Goal: Task Accomplishment & Management: Manage account settings

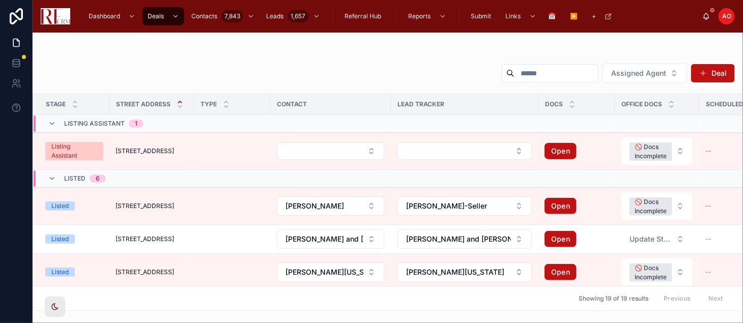
drag, startPoint x: 0, startPoint y: 0, endPoint x: 85, endPoint y: 53, distance: 100.1
click at [85, 53] on div at bounding box center [388, 53] width 694 height 8
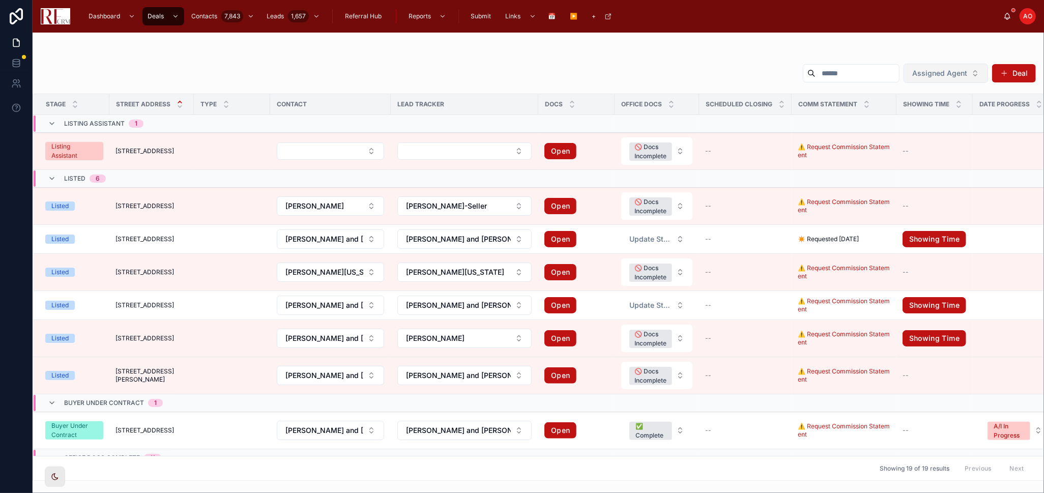
click at [742, 73] on button "Assigned Agent" at bounding box center [945, 73] width 84 height 19
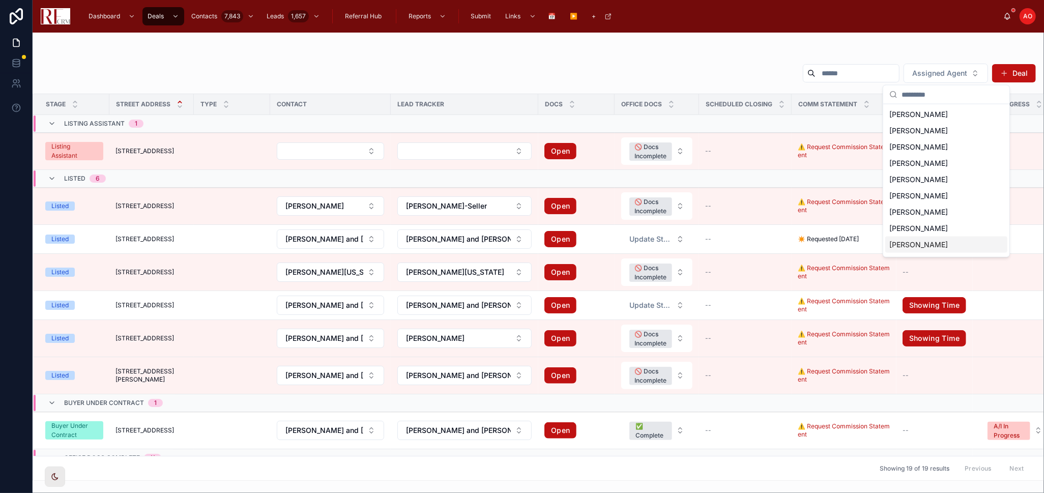
click at [742, 242] on span "Royal Hartwig" at bounding box center [918, 245] width 58 height 10
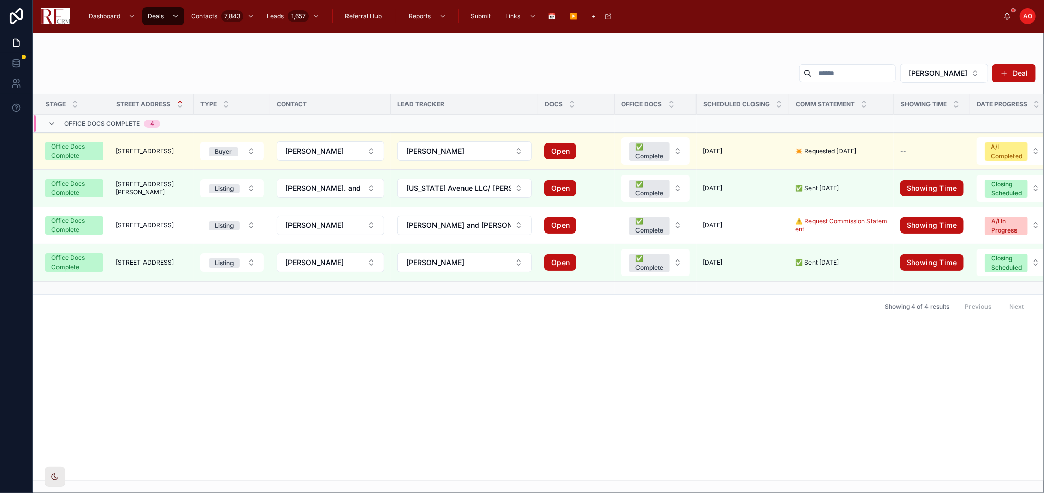
drag, startPoint x: 142, startPoint y: 152, endPoint x: 124, endPoint y: 75, distance: 79.1
click at [143, 152] on span "1925 Syracuse Lane" at bounding box center [144, 151] width 58 height 8
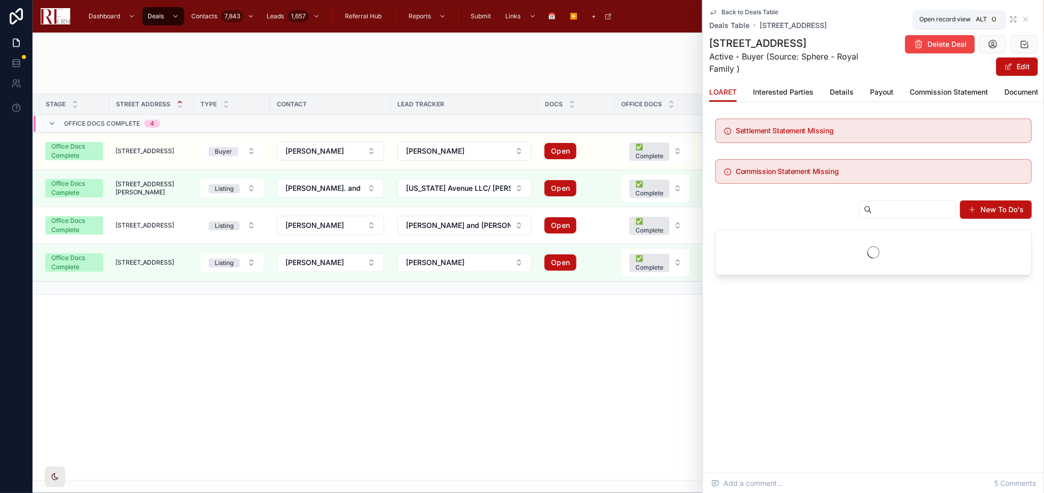
click at [742, 18] on icon at bounding box center [1013, 19] width 8 height 8
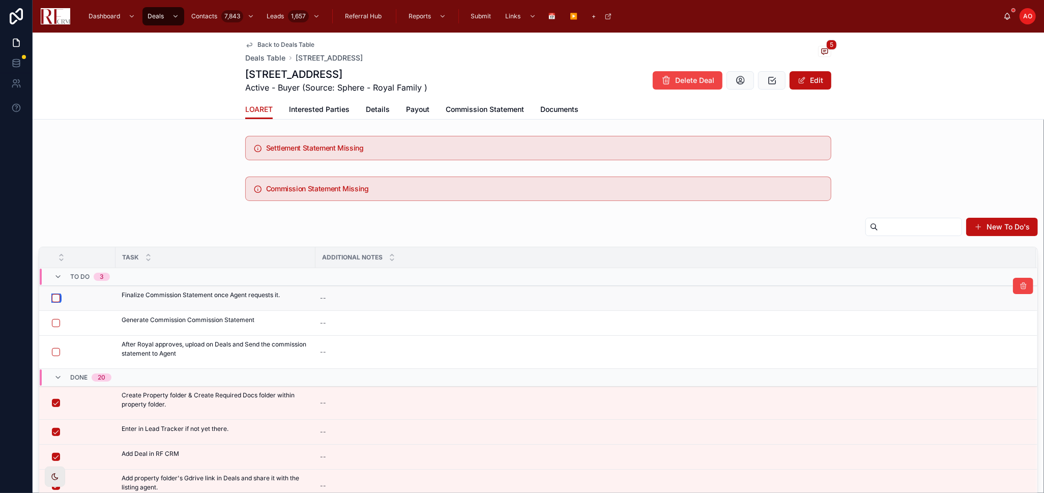
click at [58, 296] on button "button" at bounding box center [56, 298] width 8 height 8
click at [457, 107] on span "Commission Statement" at bounding box center [485, 109] width 78 height 10
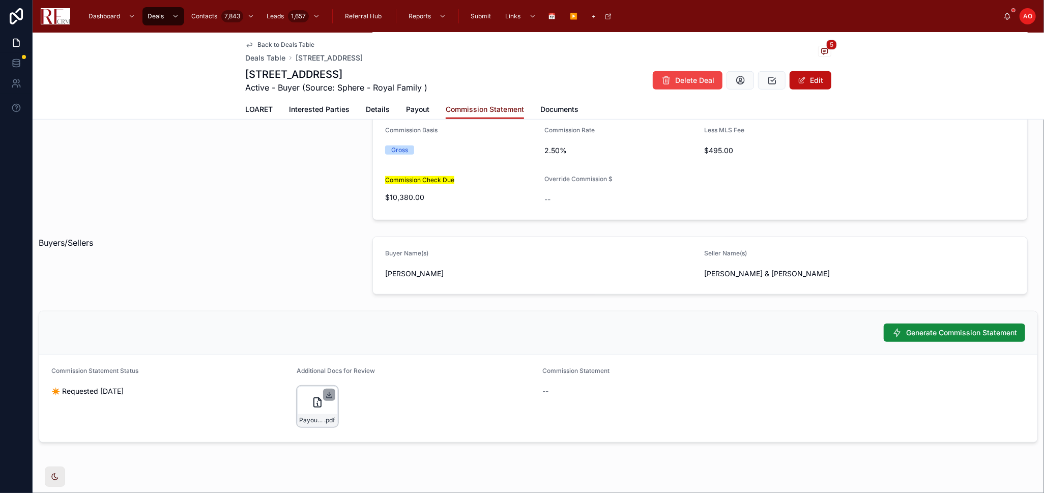
scroll to position [503, 0]
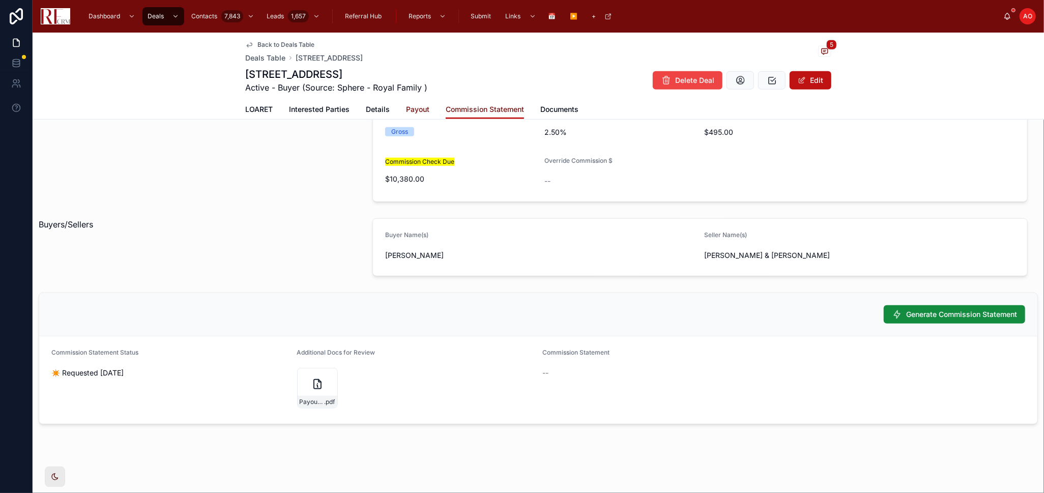
click at [406, 108] on span "Payout" at bounding box center [417, 109] width 23 height 10
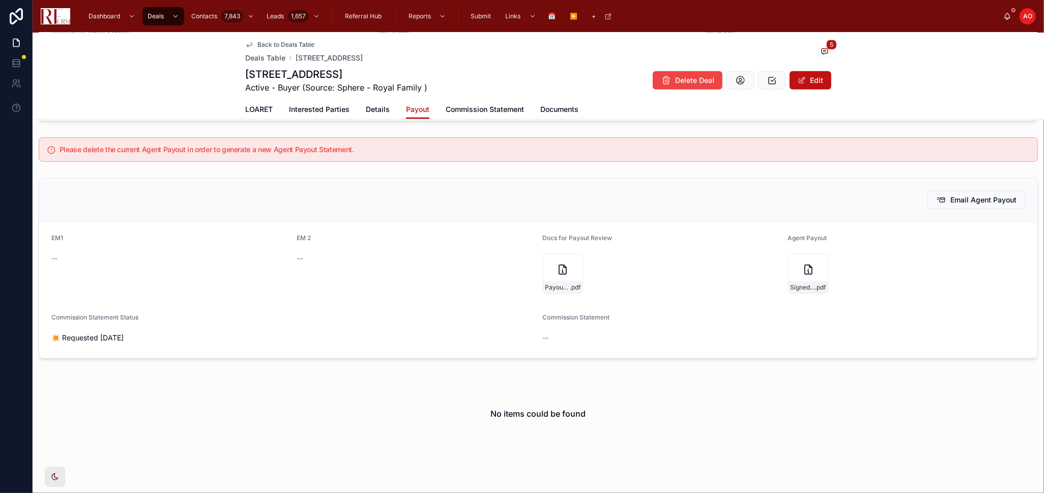
scroll to position [734, 0]
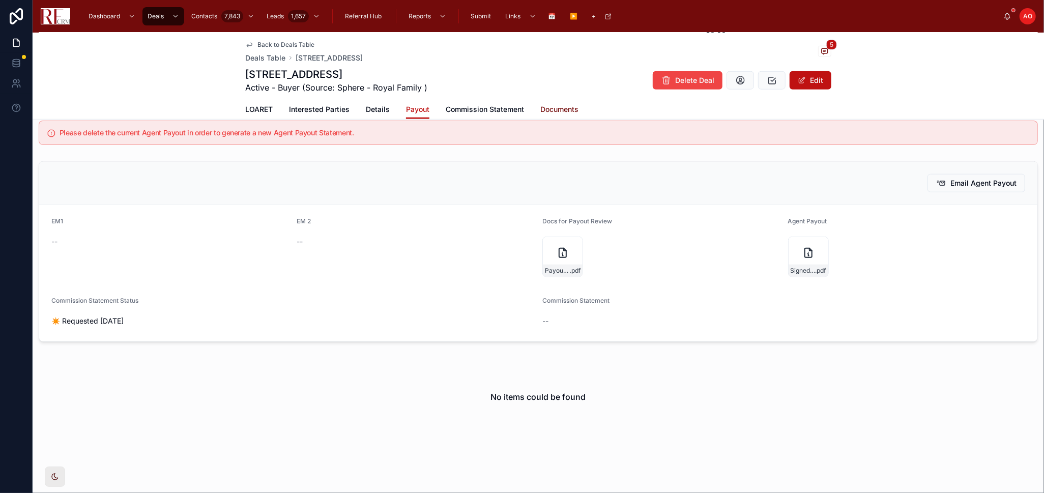
click at [546, 107] on span "Documents" at bounding box center [559, 109] width 38 height 10
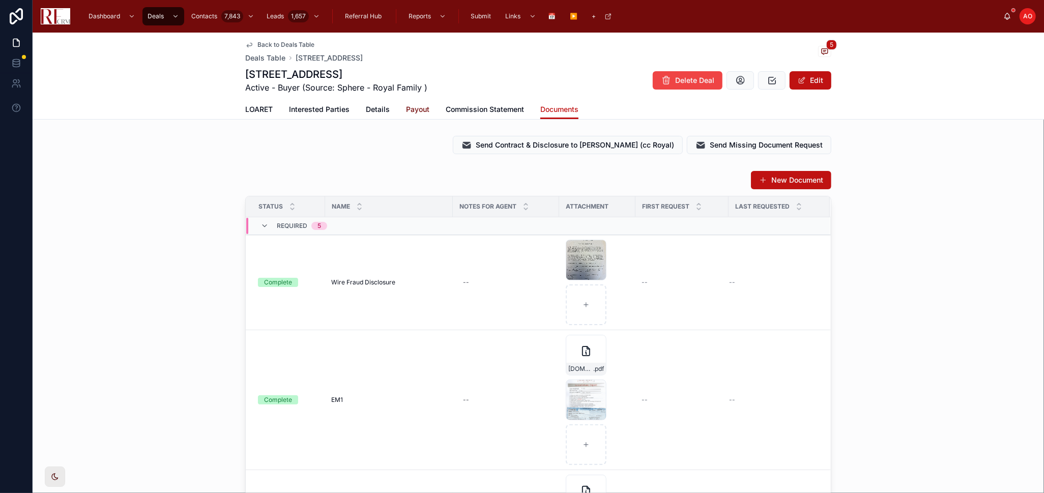
click at [410, 111] on span "Payout" at bounding box center [417, 109] width 23 height 10
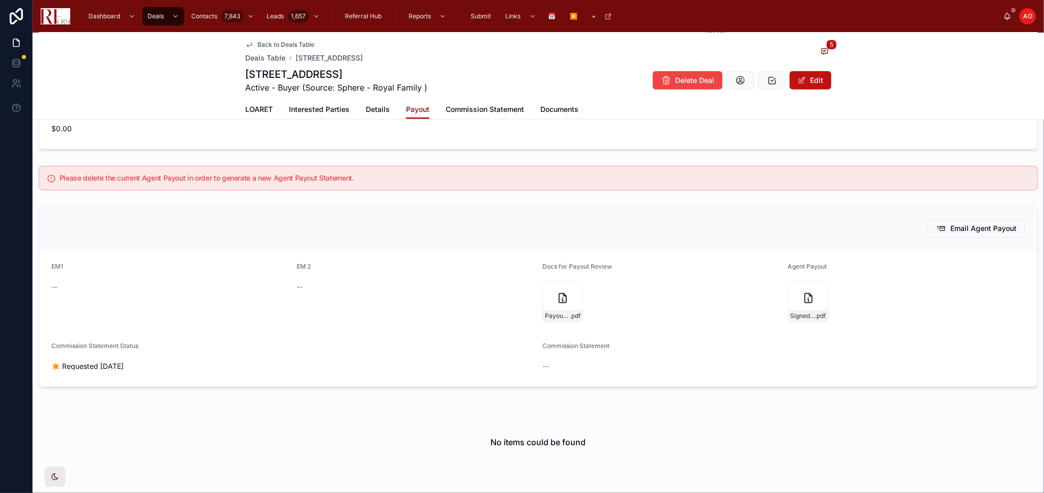
scroll to position [745, 0]
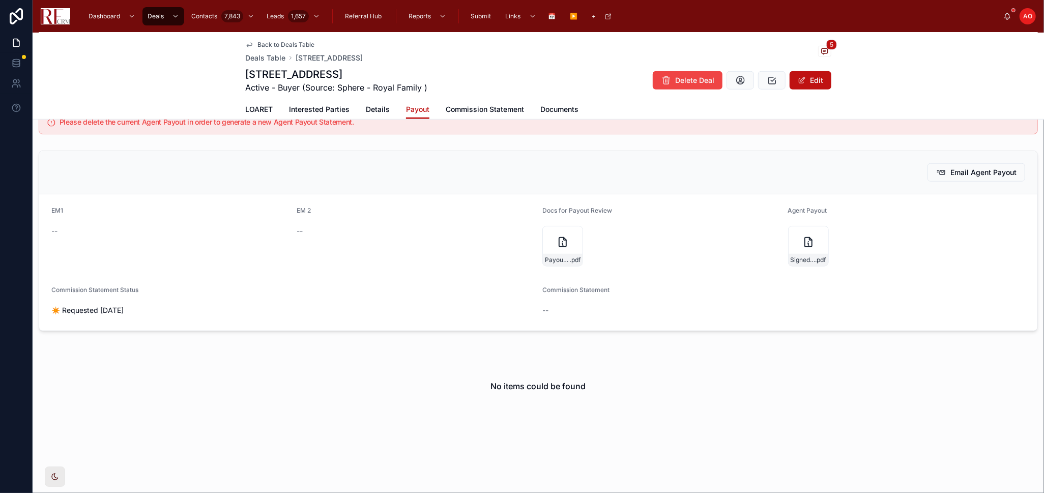
click at [201, 252] on div "EM1 --" at bounding box center [170, 238] width 238 height 63
click at [742, 80] on span at bounding box center [802, 80] width 8 height 8
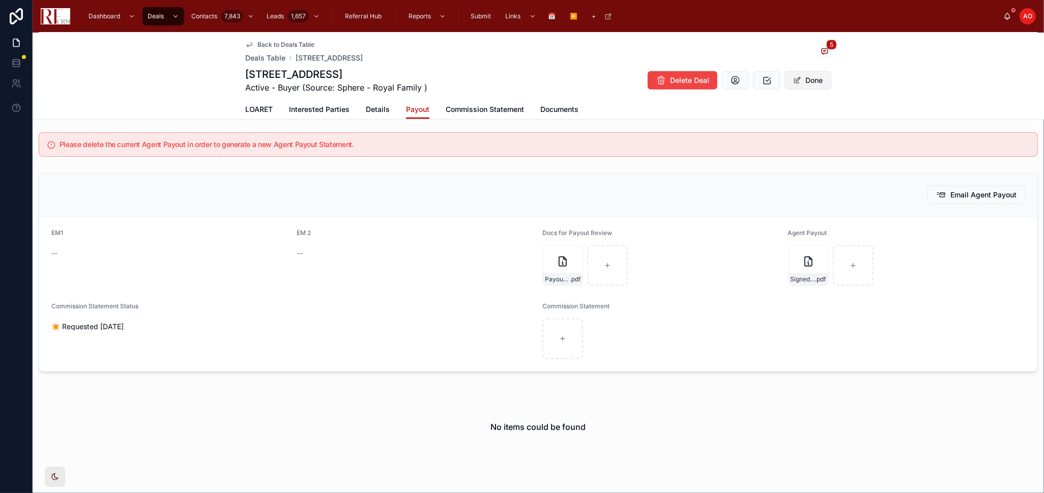
scroll to position [768, 0]
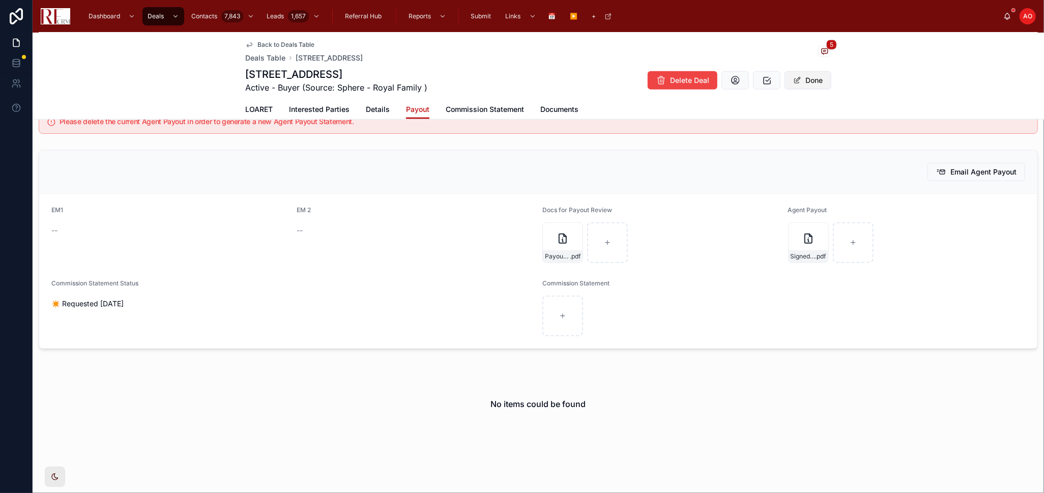
click at [742, 80] on span at bounding box center [797, 80] width 8 height 8
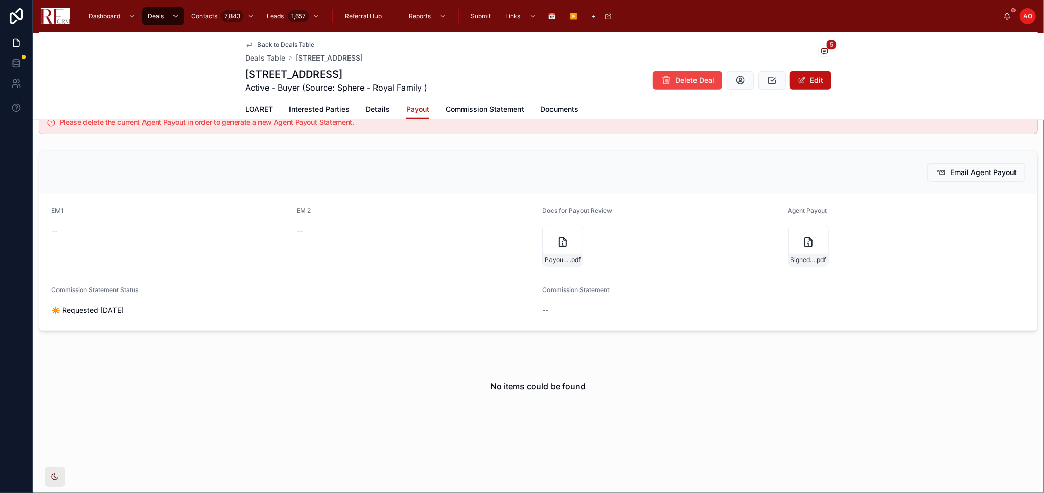
scroll to position [576, 0]
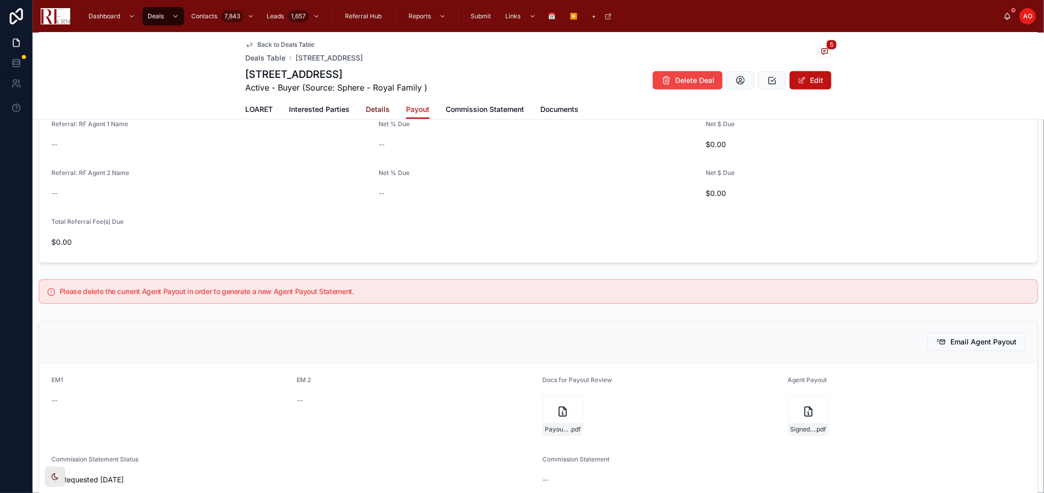
click at [376, 104] on span "Details" at bounding box center [378, 109] width 24 height 10
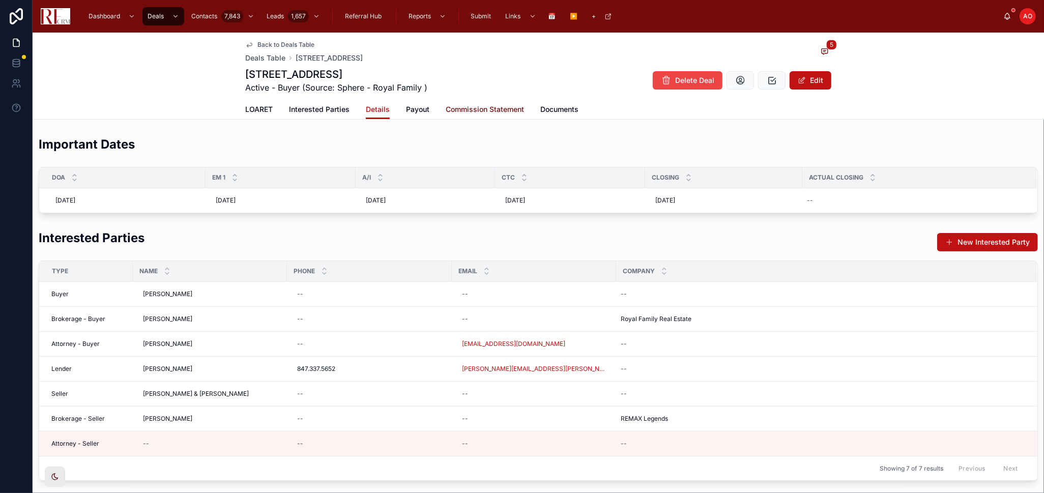
click at [494, 106] on span "Commission Statement" at bounding box center [485, 109] width 78 height 10
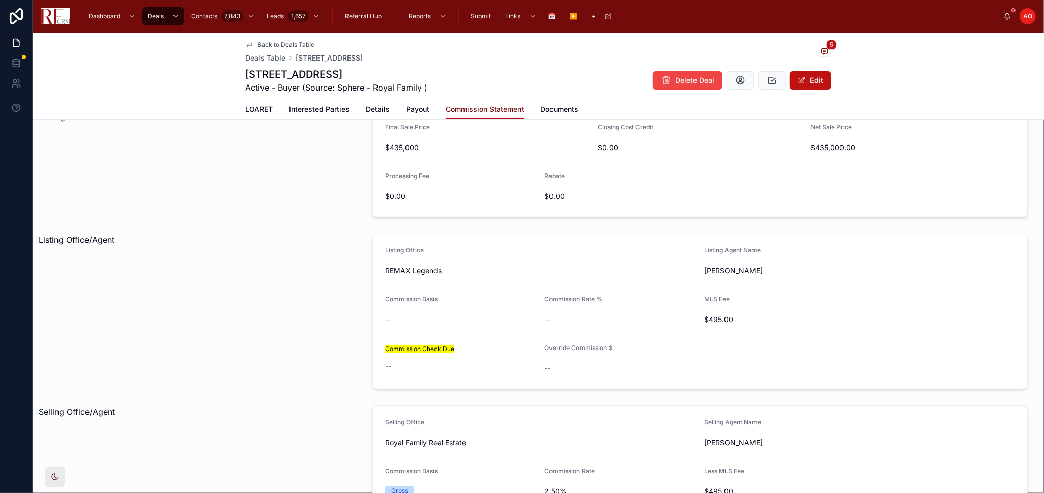
scroll to position [282, 0]
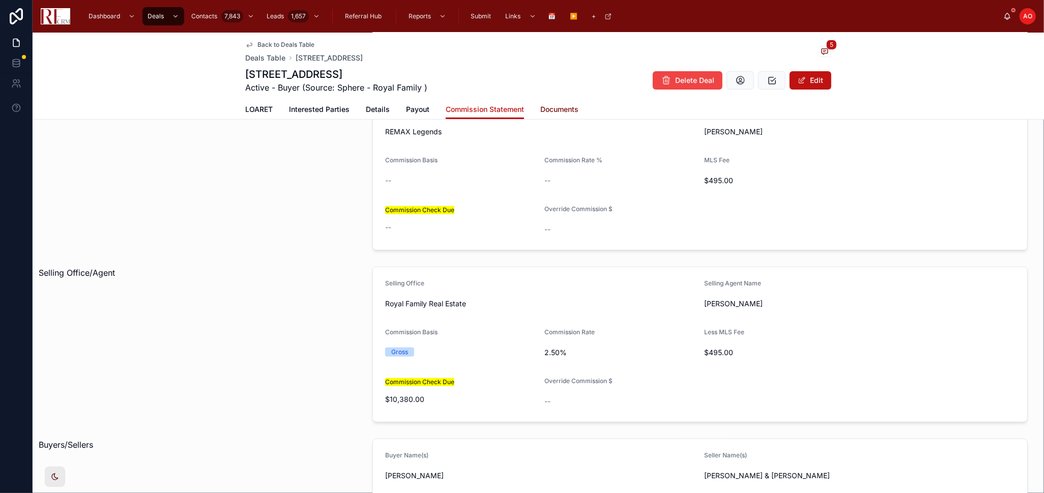
click at [566, 104] on span "Documents" at bounding box center [559, 109] width 38 height 10
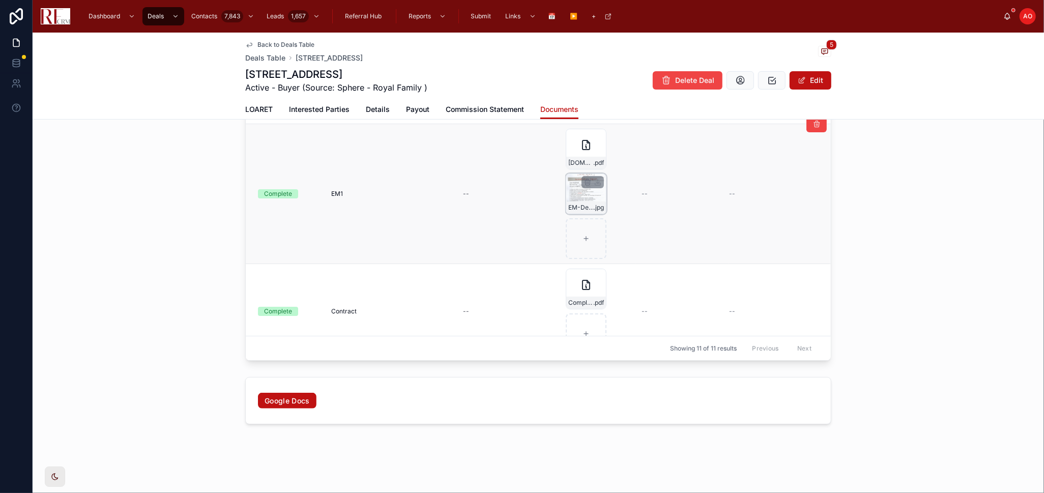
click at [592, 201] on div "EM-Deposit,-9.18.25 .jpg" at bounding box center [586, 207] width 40 height 12
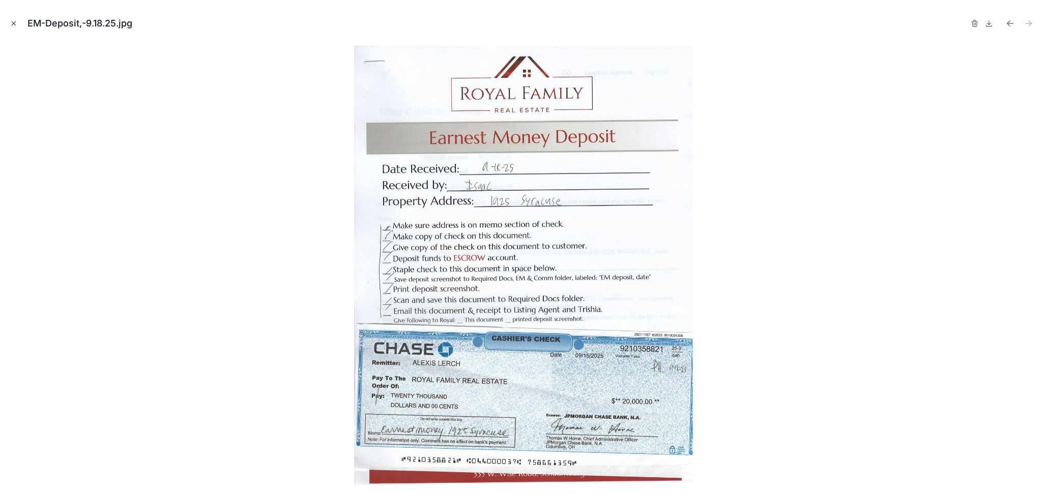
click at [13, 23] on icon "Close modal" at bounding box center [14, 24] width 4 height 4
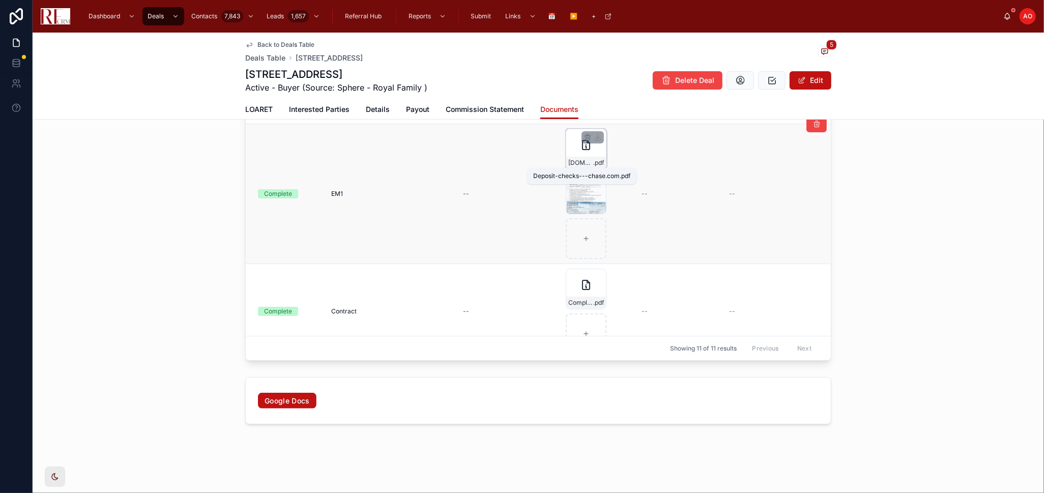
click at [568, 159] on span "Deposit-checks---chase.com" at bounding box center [580, 163] width 25 height 8
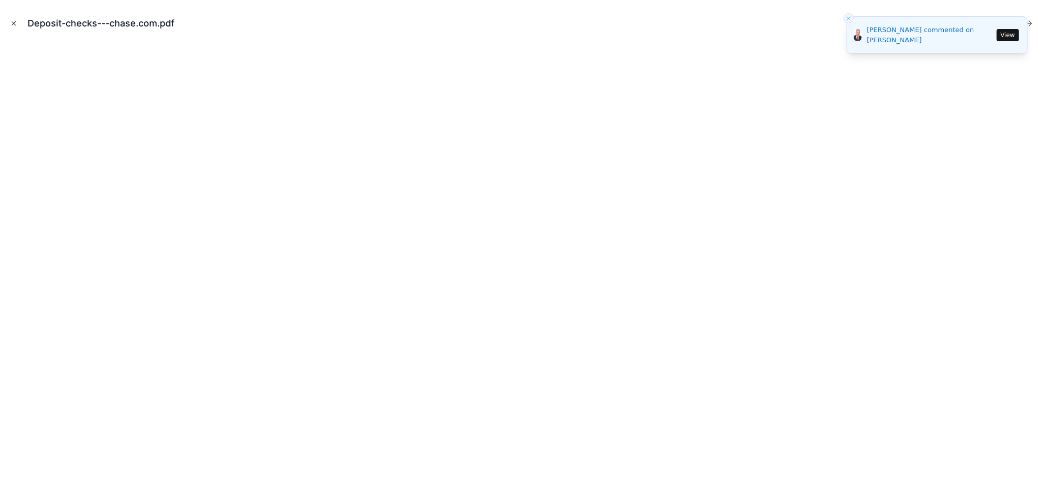
click at [11, 21] on icon "Close modal" at bounding box center [13, 23] width 7 height 7
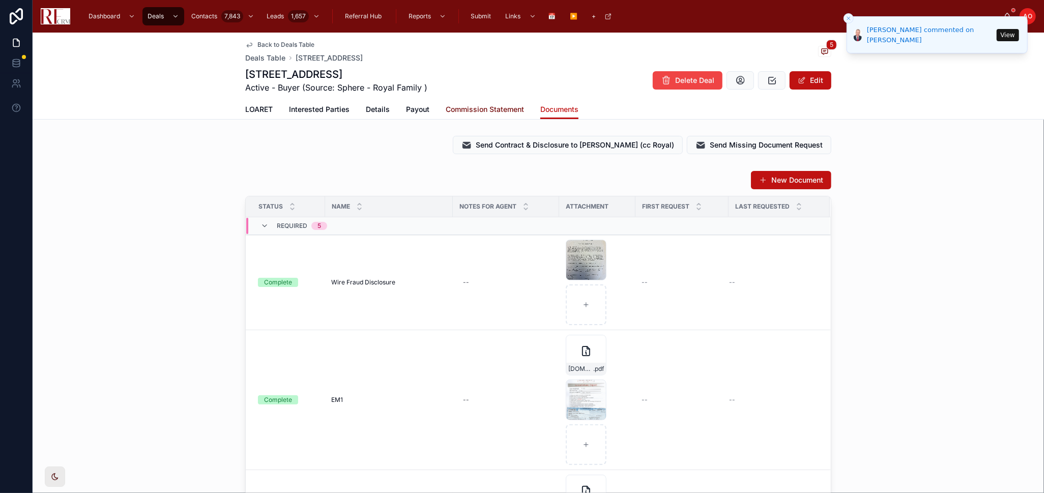
click at [474, 104] on span "Commission Statement" at bounding box center [485, 109] width 78 height 10
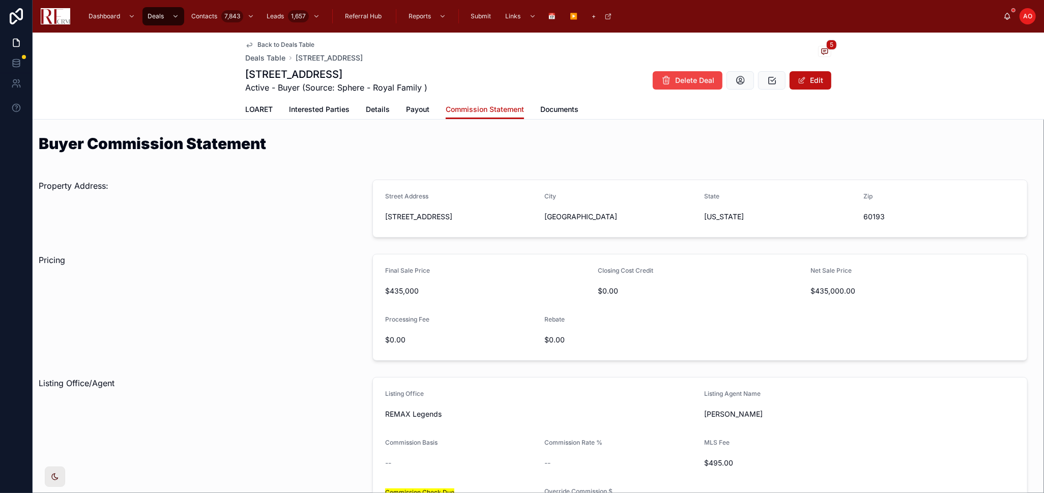
click at [406, 322] on span "REMAX Legends" at bounding box center [540, 414] width 311 height 10
copy span "REMAX Legends"
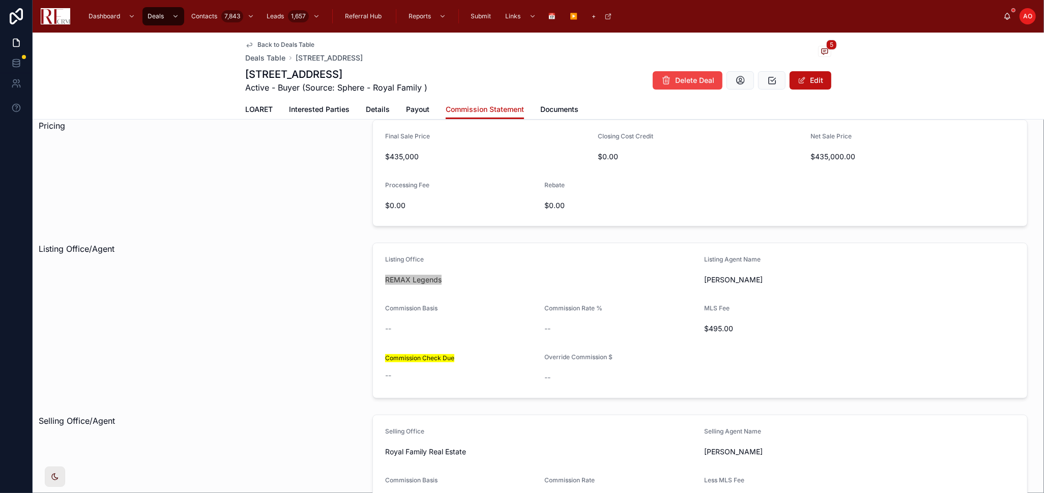
scroll to position [169, 0]
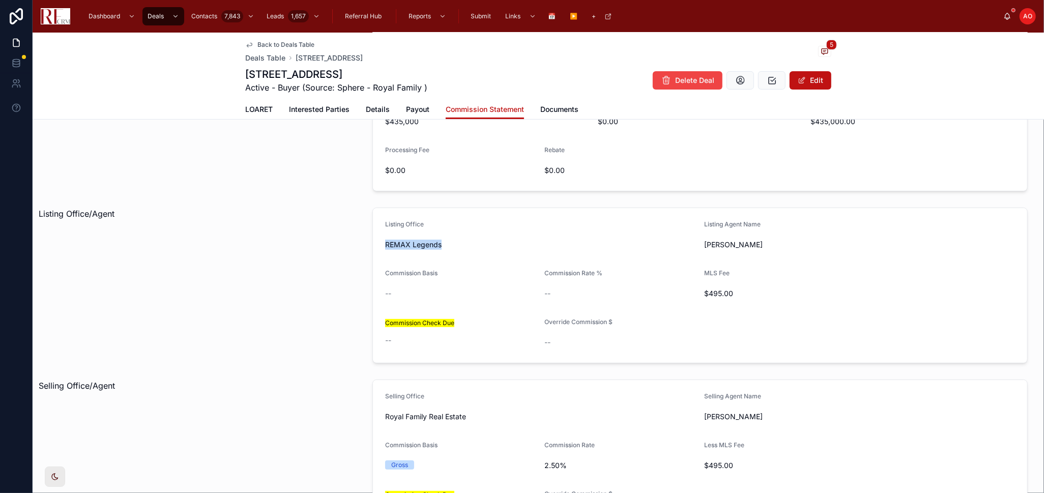
click at [439, 322] on span "Royal Family Real Estate" at bounding box center [540, 416] width 311 height 10
click at [436, 322] on span "Royal Family Real Estate" at bounding box center [540, 416] width 311 height 10
drag, startPoint x: 436, startPoint y: 416, endPoint x: 411, endPoint y: 415, distance: 25.0
click at [411, 322] on span "Royal Family Real Estate" at bounding box center [540, 416] width 311 height 10
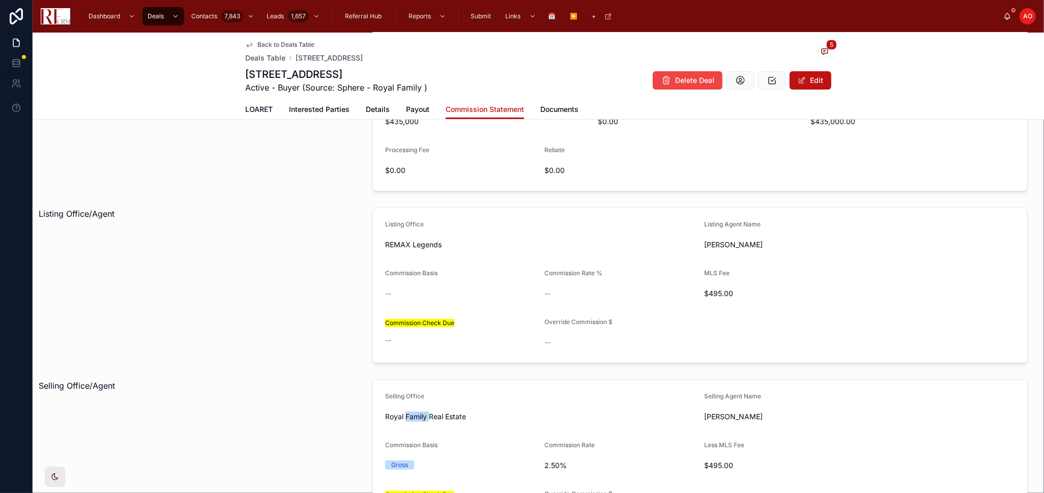
click at [411, 322] on span "Royal Family Real Estate" at bounding box center [540, 416] width 311 height 10
copy span "Royal Family Real Estate"
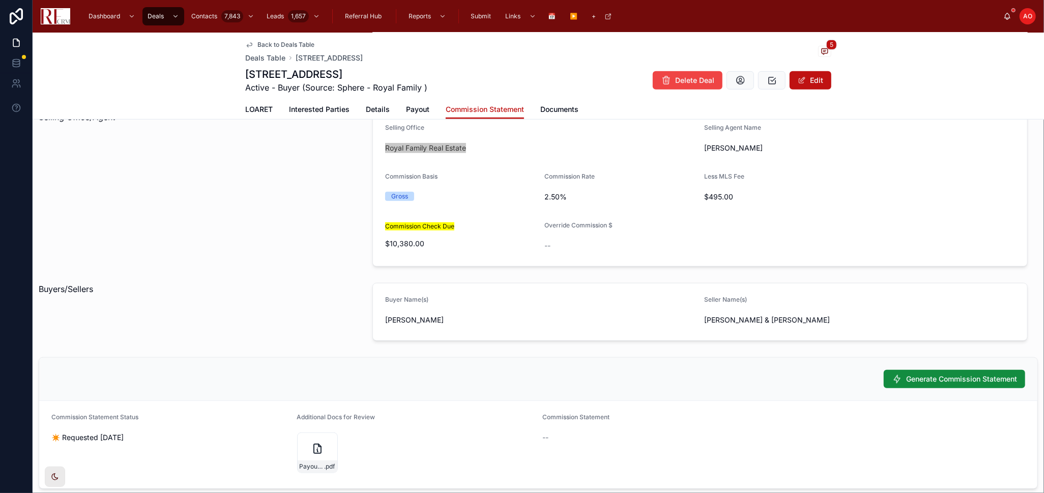
scroll to position [452, 0]
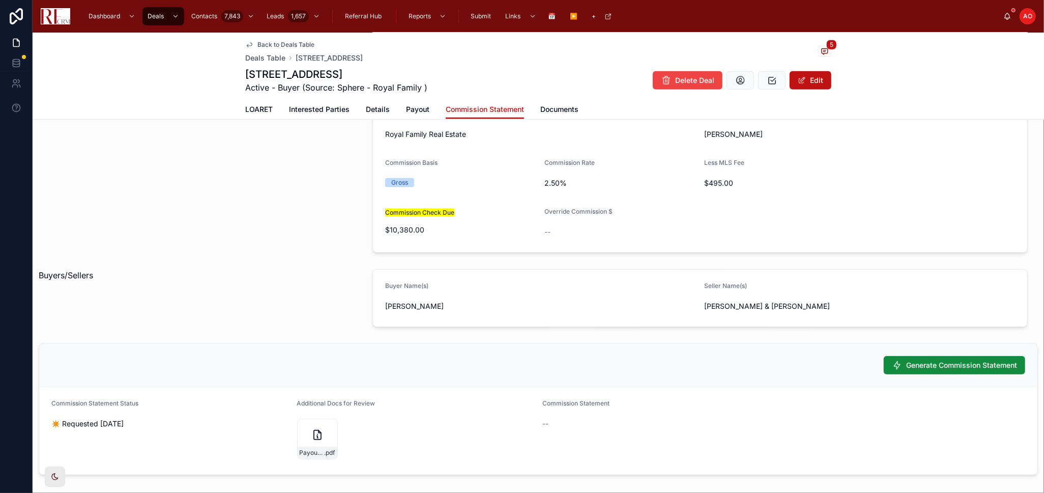
click at [728, 302] on span "Maurice L. & Patricia Breunig" at bounding box center [859, 306] width 311 height 10
copy div "Maurice L. & Patricia Breunig"
click at [407, 306] on span "Alexis Lerch" at bounding box center [540, 306] width 311 height 10
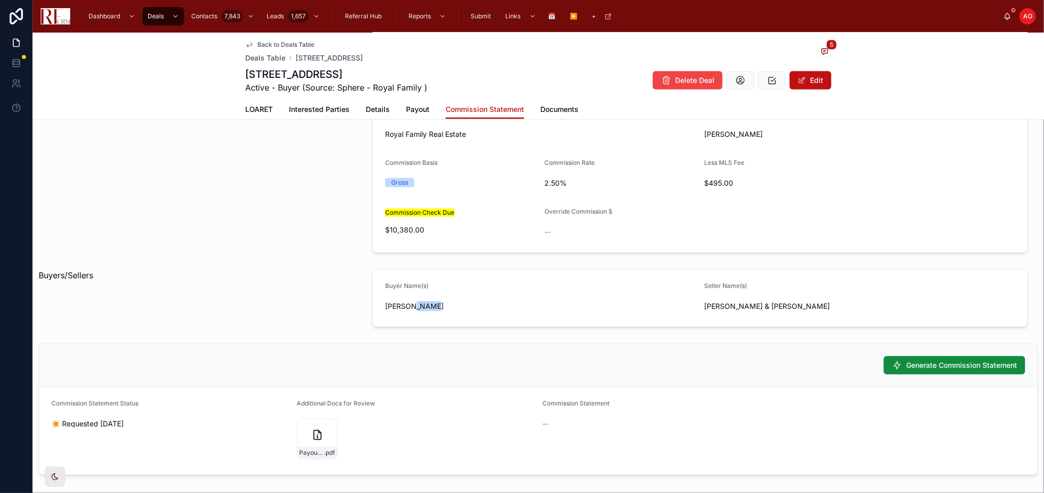
click at [407, 306] on span "Alexis Lerch" at bounding box center [540, 306] width 311 height 10
copy span "Alexis Lerch"
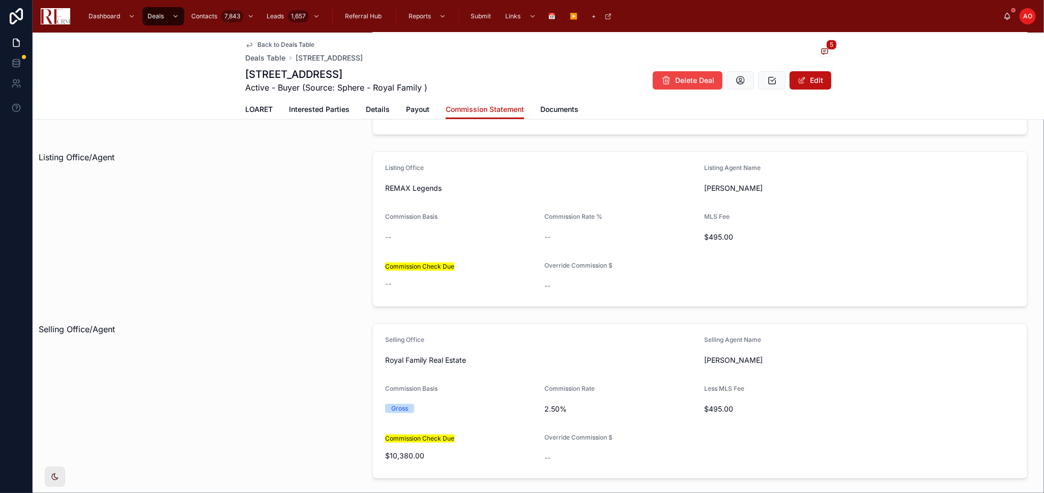
click at [720, 187] on span "Cindy Bowen" at bounding box center [859, 188] width 311 height 10
copy span "Cindy Bowen"
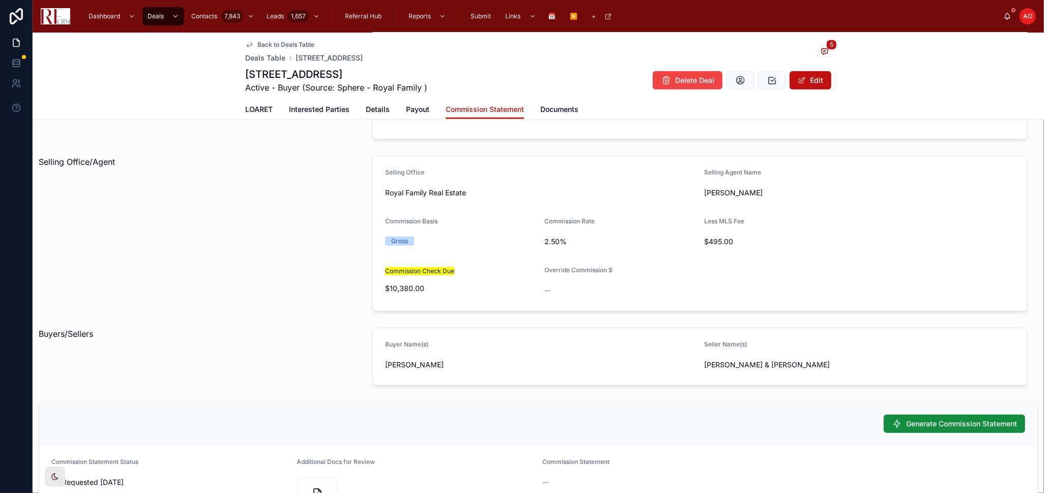
scroll to position [395, 0]
click at [269, 307] on div "Selling Office/Agent" at bounding box center [200, 232] width 334 height 164
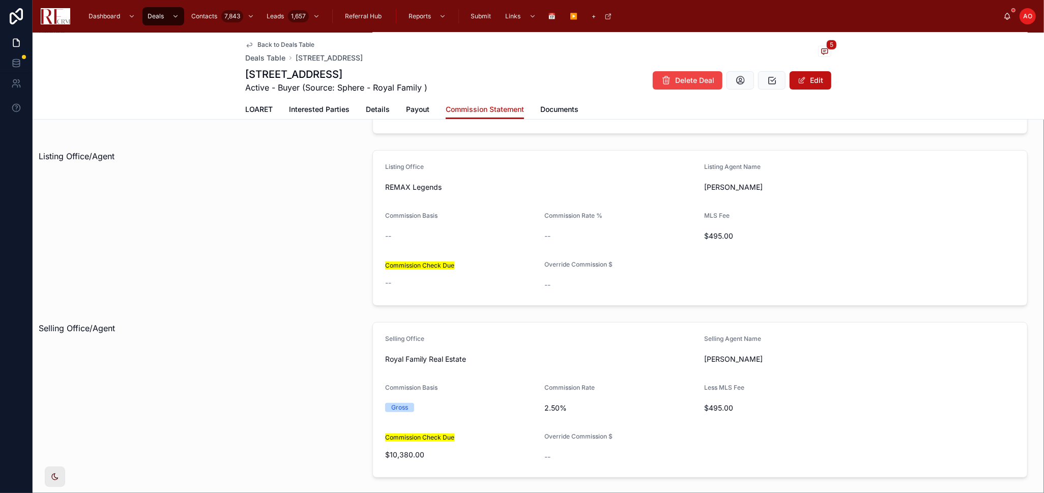
scroll to position [226, 0]
click at [706, 322] on span "Royal Hartwig" at bounding box center [859, 360] width 311 height 10
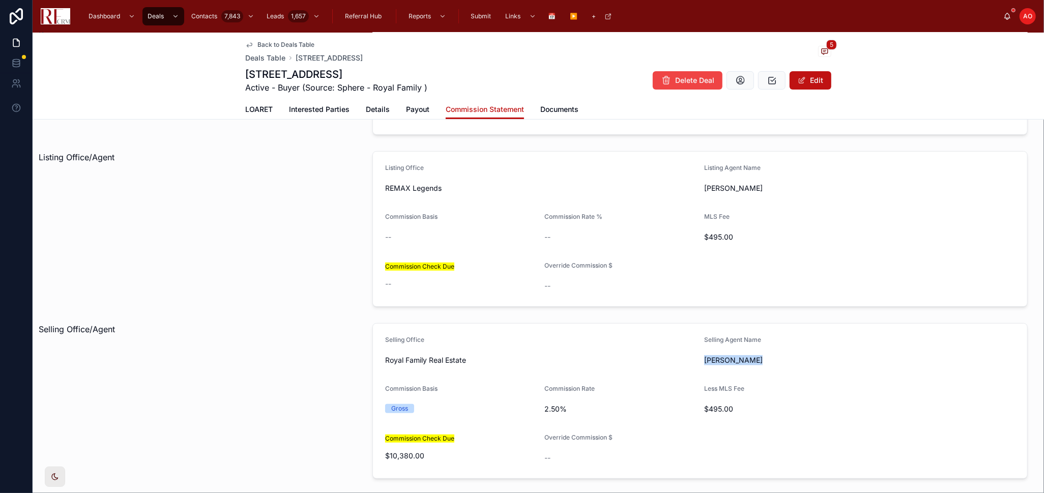
copy span "Royal Hartwig"
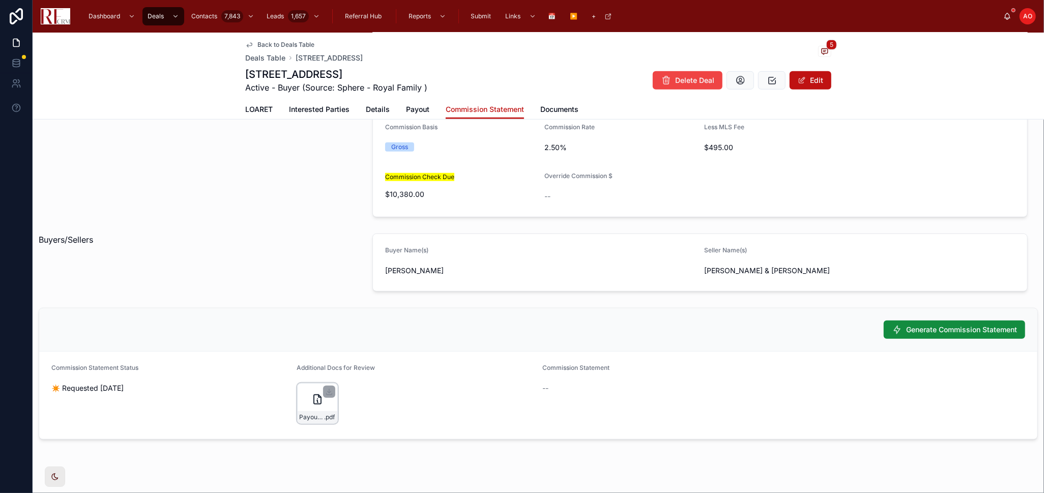
scroll to position [503, 0]
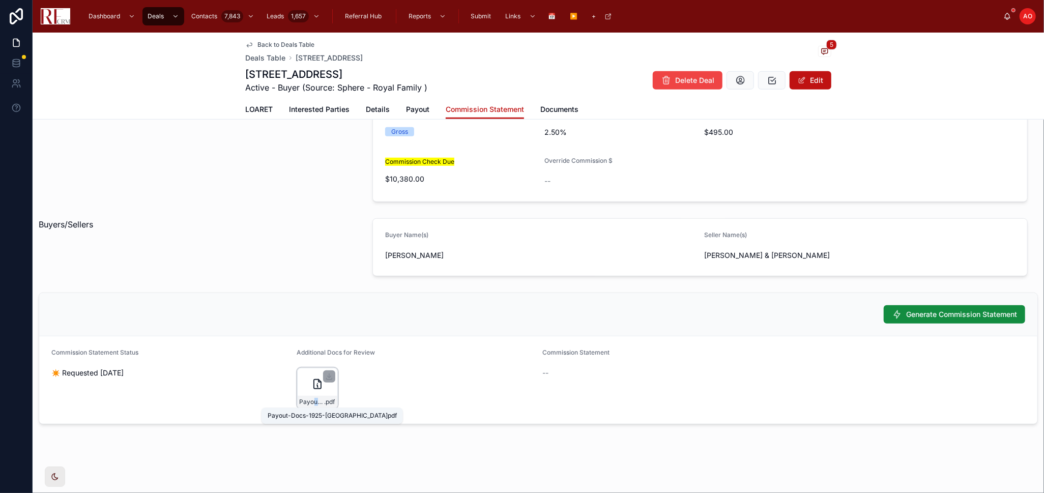
click at [314, 322] on span "Payout-Docs-1925-Syracuse" at bounding box center [312, 402] width 25 height 8
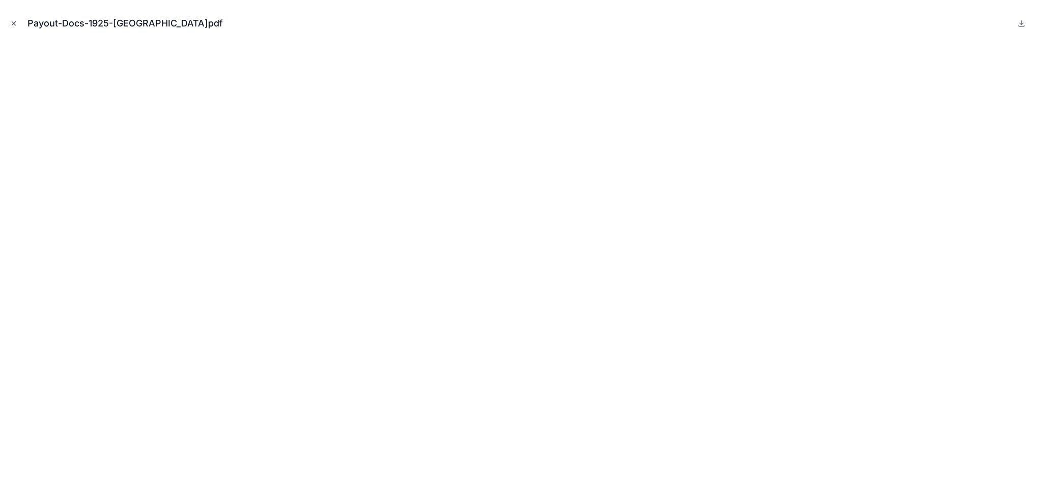
click at [15, 23] on icon "Close modal" at bounding box center [13, 23] width 7 height 7
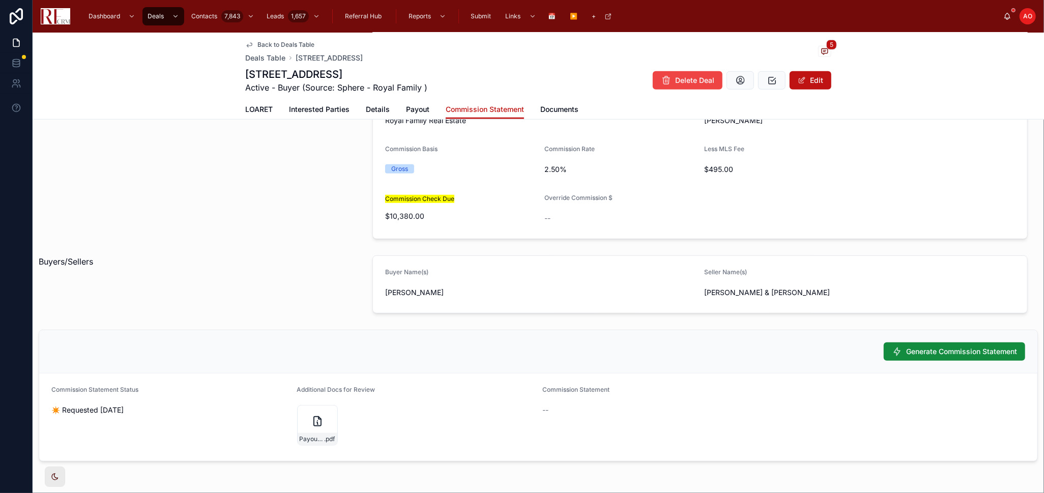
scroll to position [446, 0]
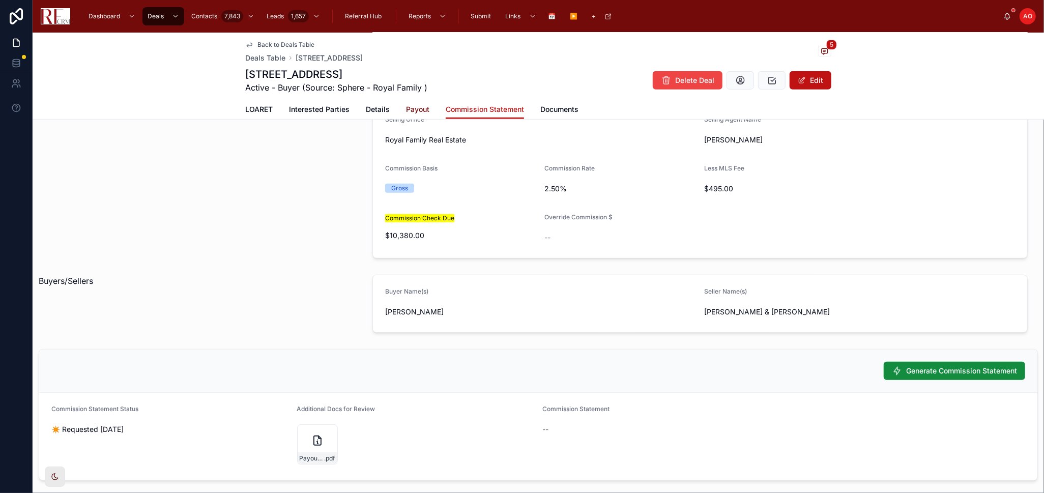
click at [406, 110] on span "Payout" at bounding box center [417, 109] width 23 height 10
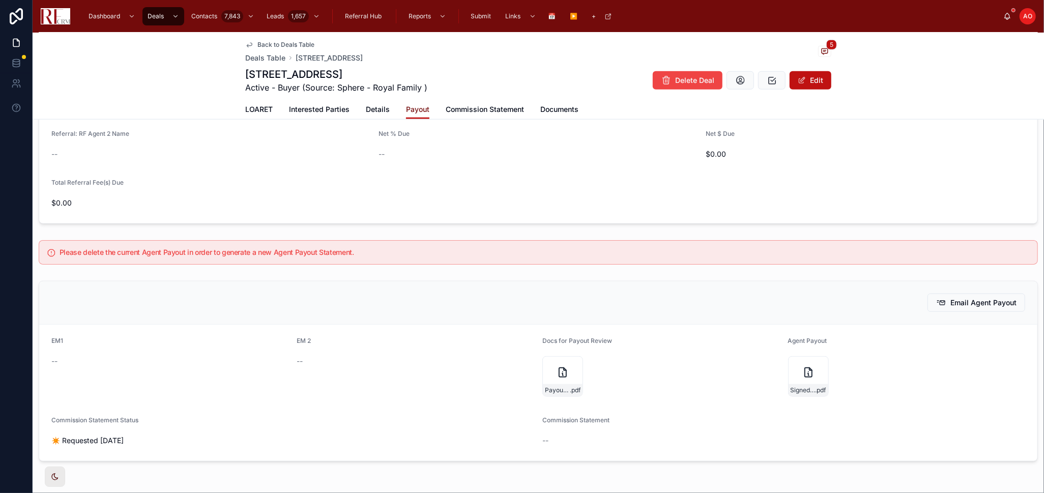
scroll to position [615, 0]
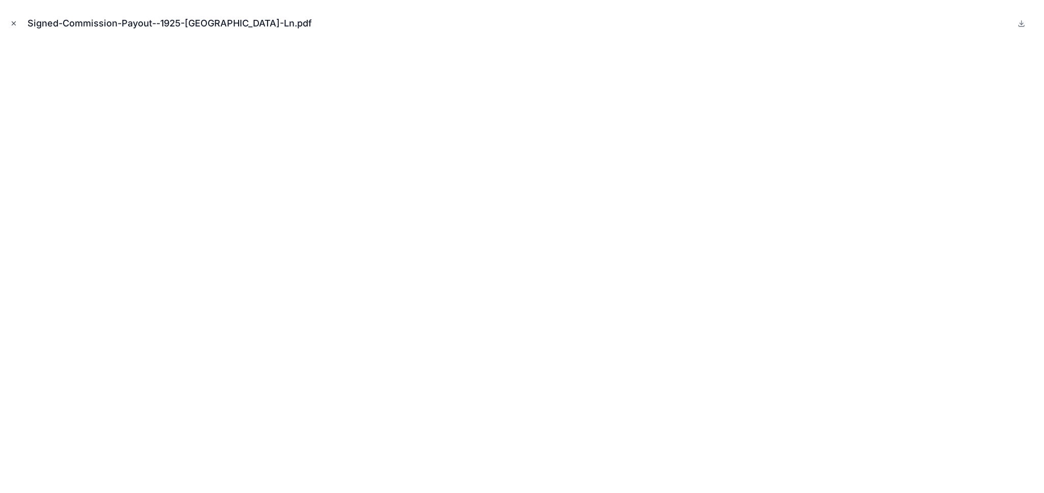
click at [12, 21] on icon "Close modal" at bounding box center [13, 23] width 7 height 7
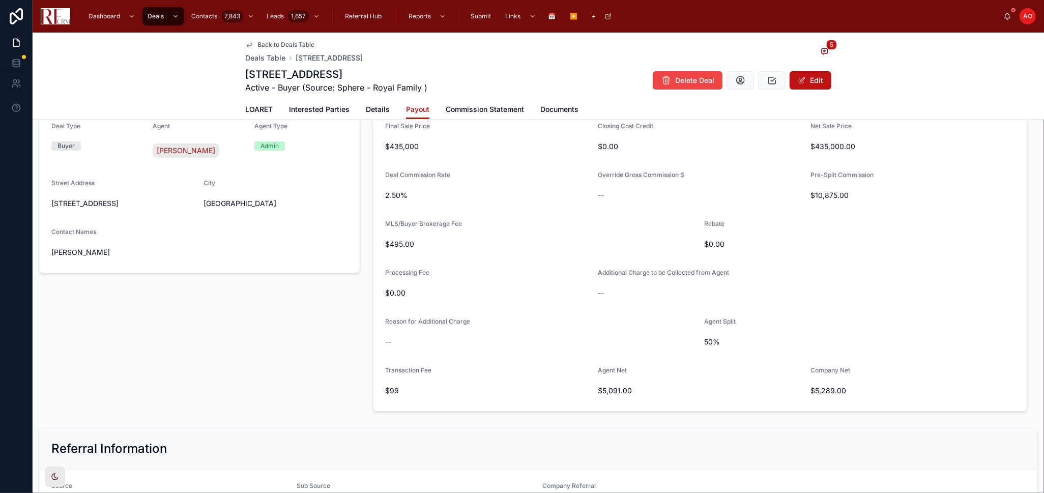
scroll to position [50, 0]
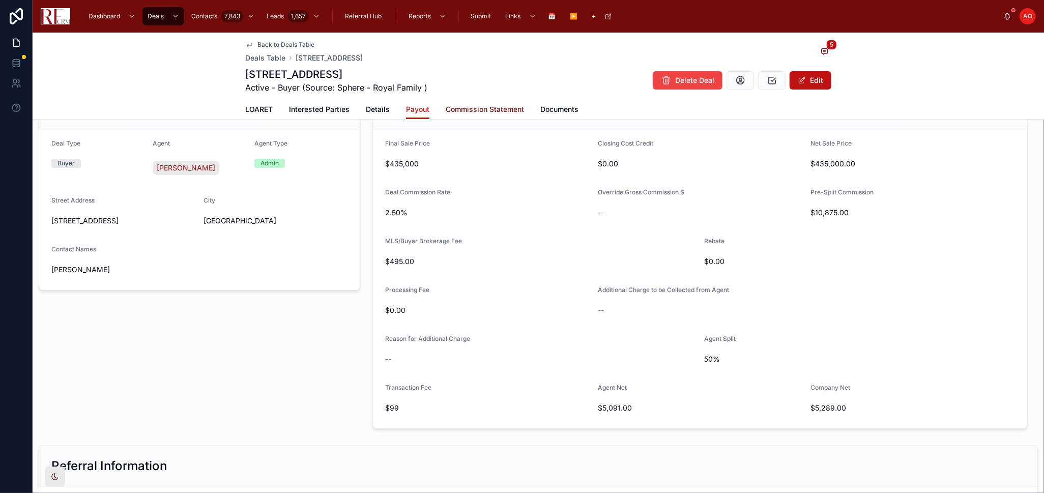
click at [496, 102] on link "Commission Statement" at bounding box center [485, 110] width 78 height 20
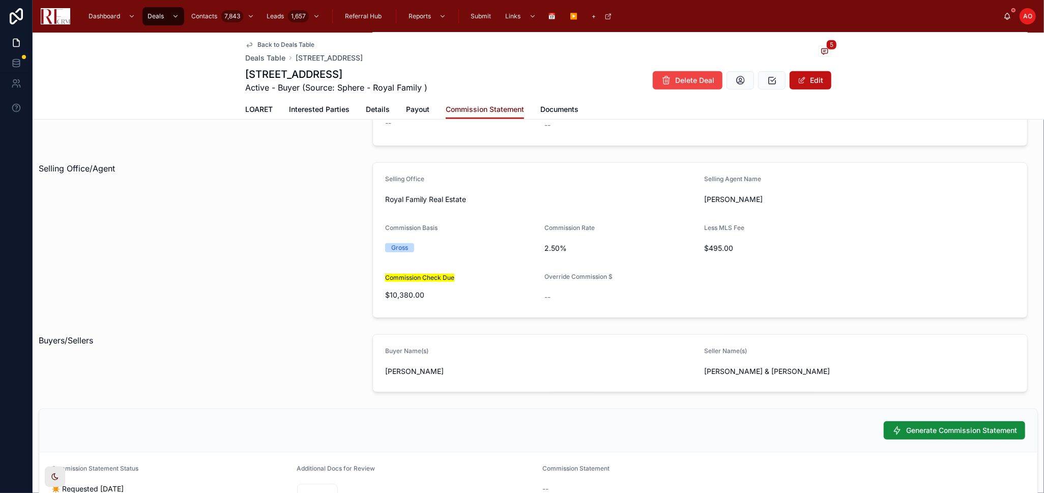
scroll to position [333, 0]
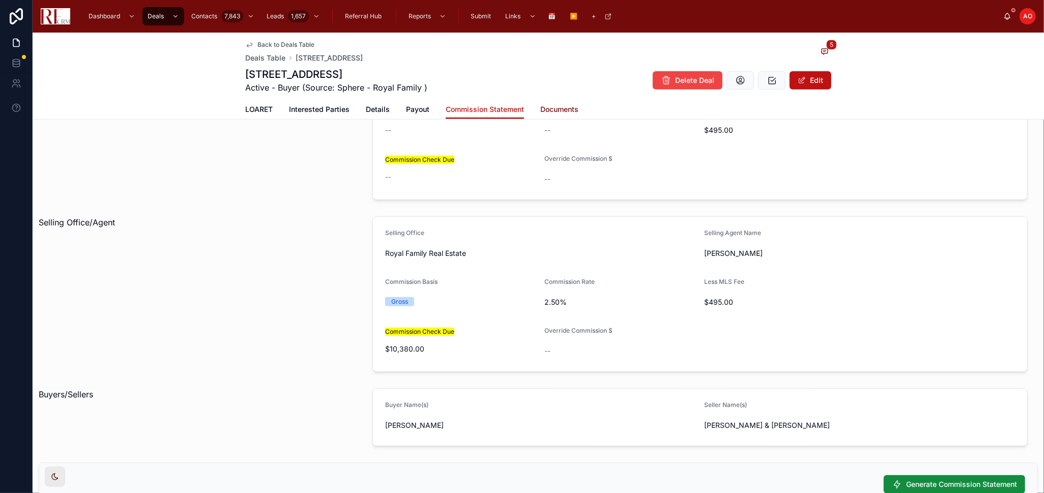
click at [552, 111] on span "Documents" at bounding box center [559, 109] width 38 height 10
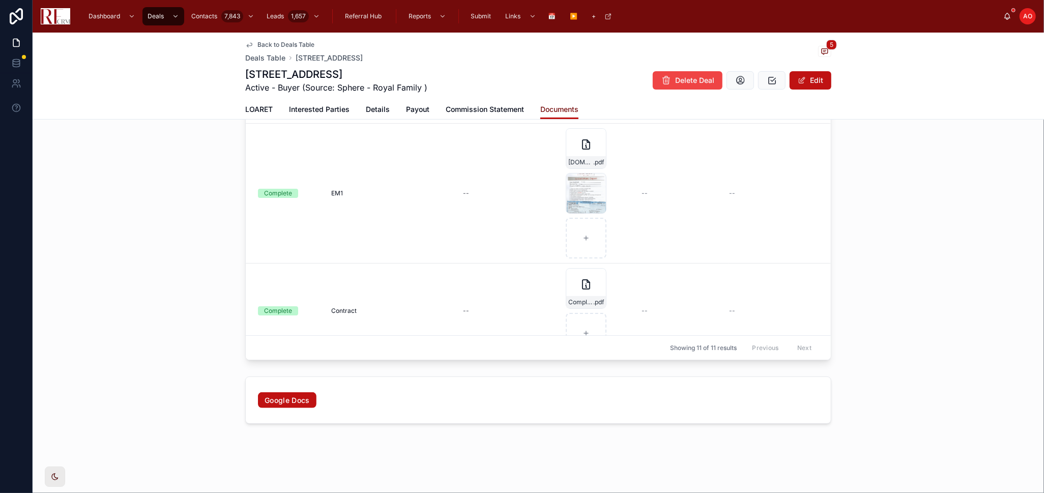
scroll to position [206, 0]
click at [742, 52] on icon at bounding box center [824, 51] width 6 height 6
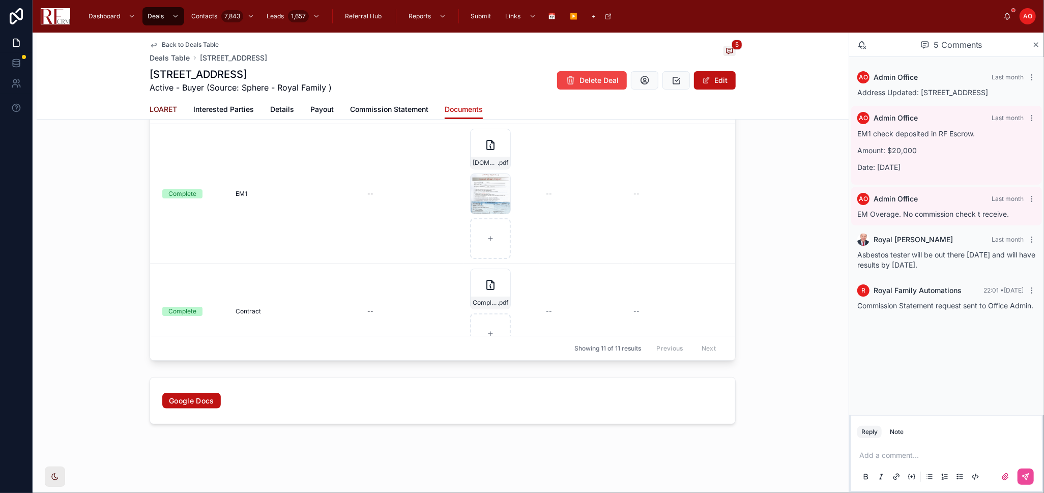
click at [163, 108] on span "LOARET" at bounding box center [163, 109] width 27 height 10
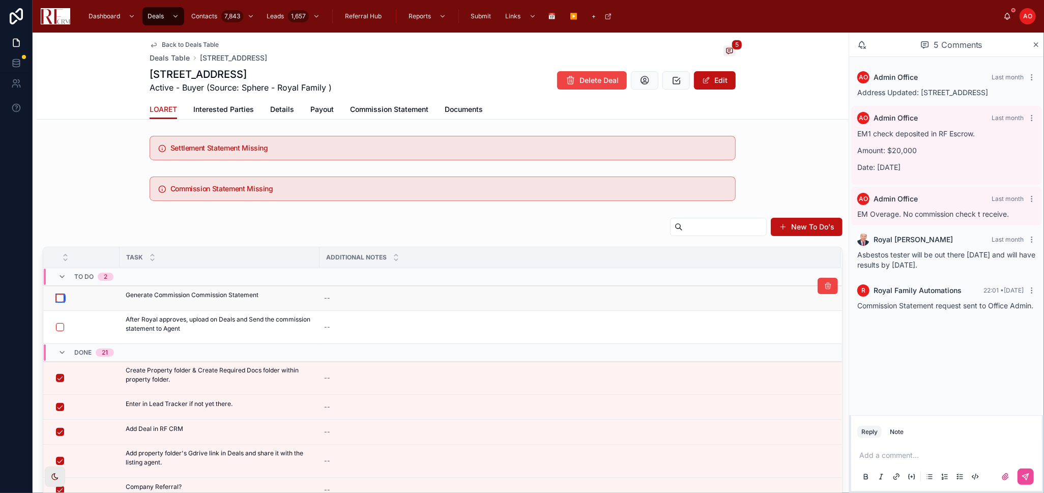
click at [58, 301] on button "button" at bounding box center [60, 298] width 8 height 8
click at [371, 112] on span "Commission Statement" at bounding box center [389, 109] width 78 height 10
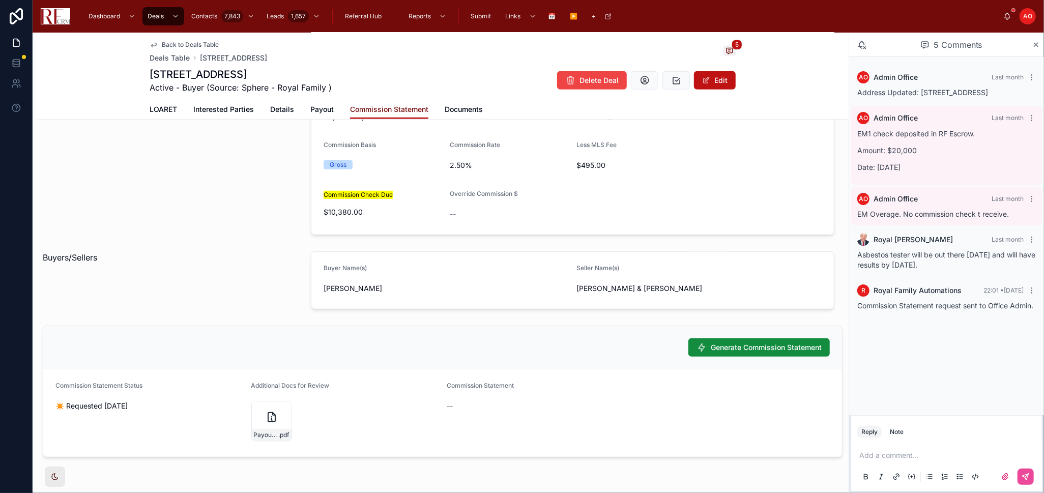
scroll to position [503, 0]
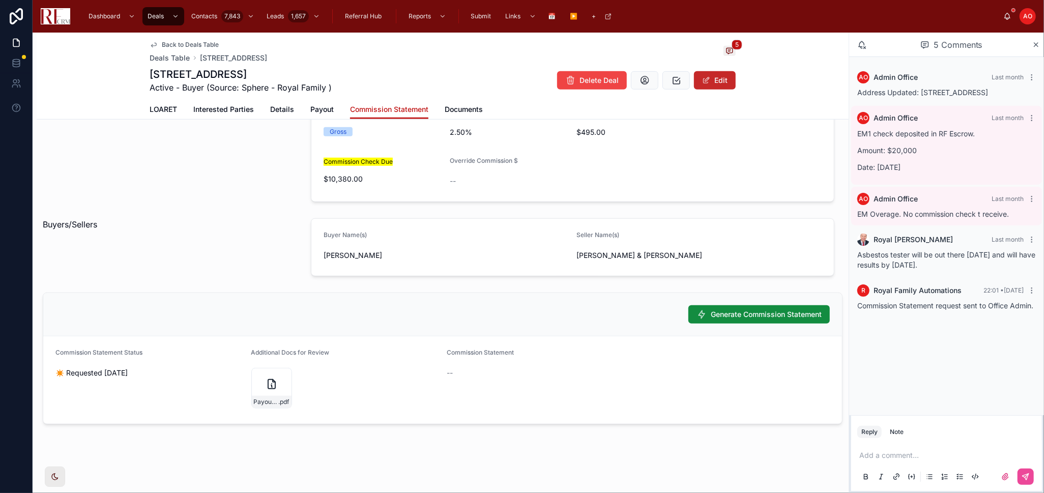
click at [719, 78] on button "Edit" at bounding box center [715, 80] width 42 height 18
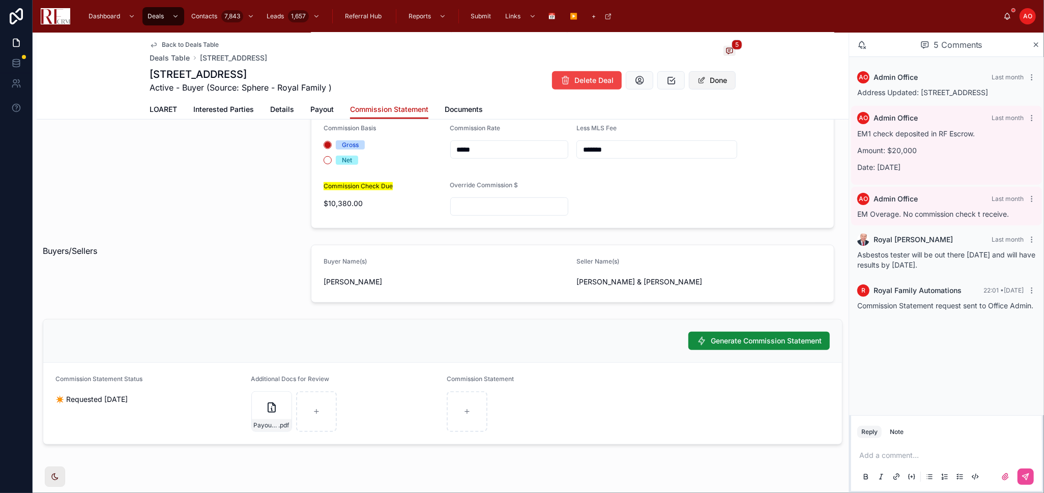
scroll to position [509, 0]
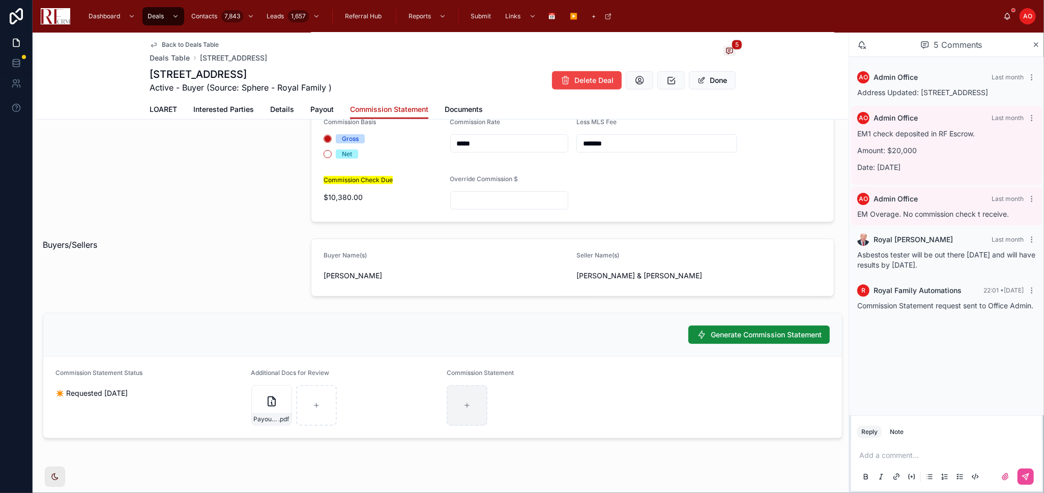
drag, startPoint x: 500, startPoint y: 394, endPoint x: 465, endPoint y: 406, distance: 37.2
click at [465, 322] on div at bounding box center [541, 405] width 188 height 41
click at [742, 322] on form "Commission Statement Status ✴️ Requested 10/1/2025 Additional Docs for Review P…" at bounding box center [442, 397] width 799 height 81
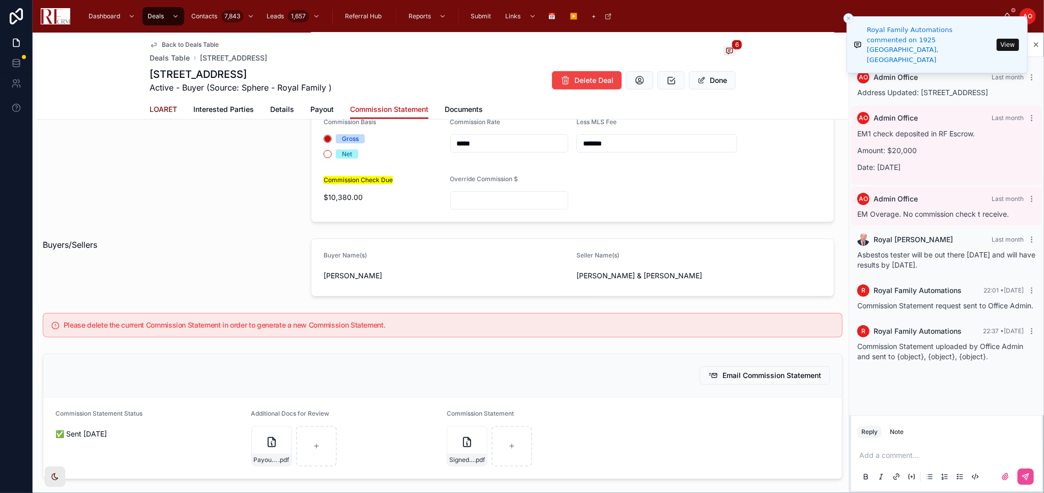
click at [166, 111] on span "LOARET" at bounding box center [163, 109] width 27 height 10
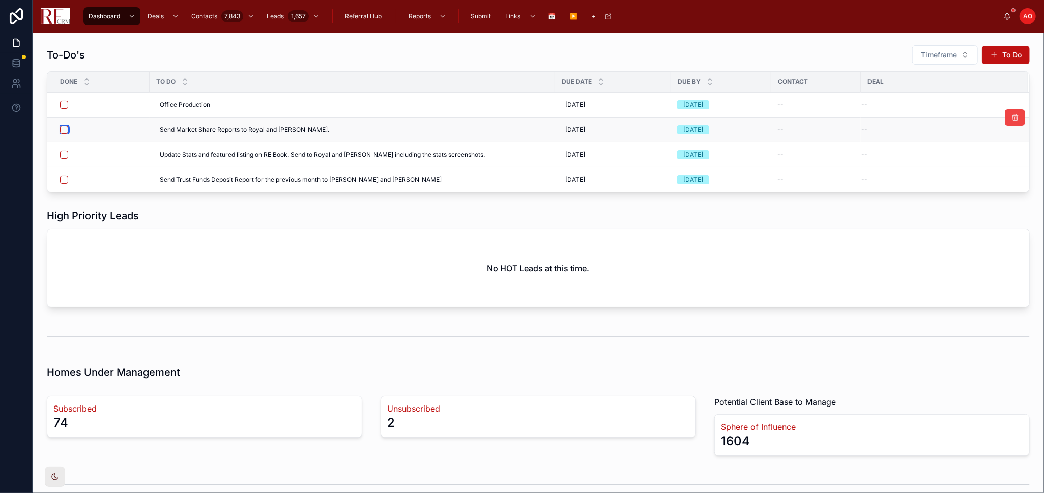
click at [65, 129] on button "button" at bounding box center [64, 130] width 8 height 8
click at [225, 209] on div "High Priority Leads" at bounding box center [538, 216] width 983 height 14
